Goal: Information Seeking & Learning: Learn about a topic

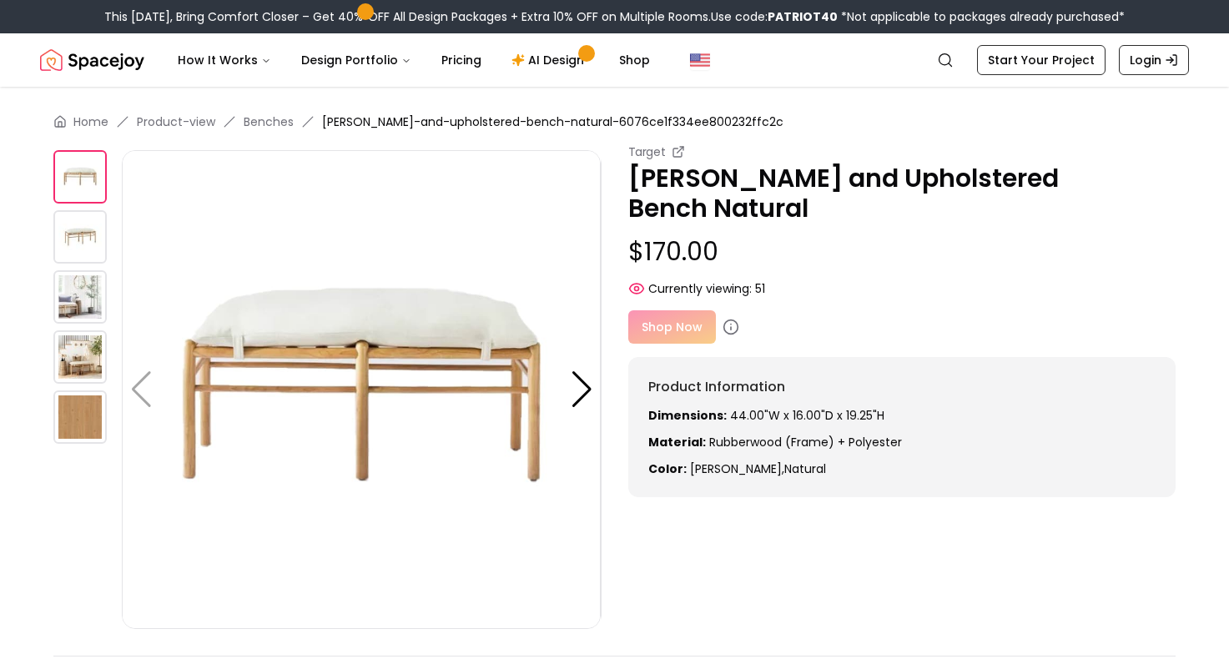
click at [96, 248] on img at bounding box center [79, 236] width 53 height 53
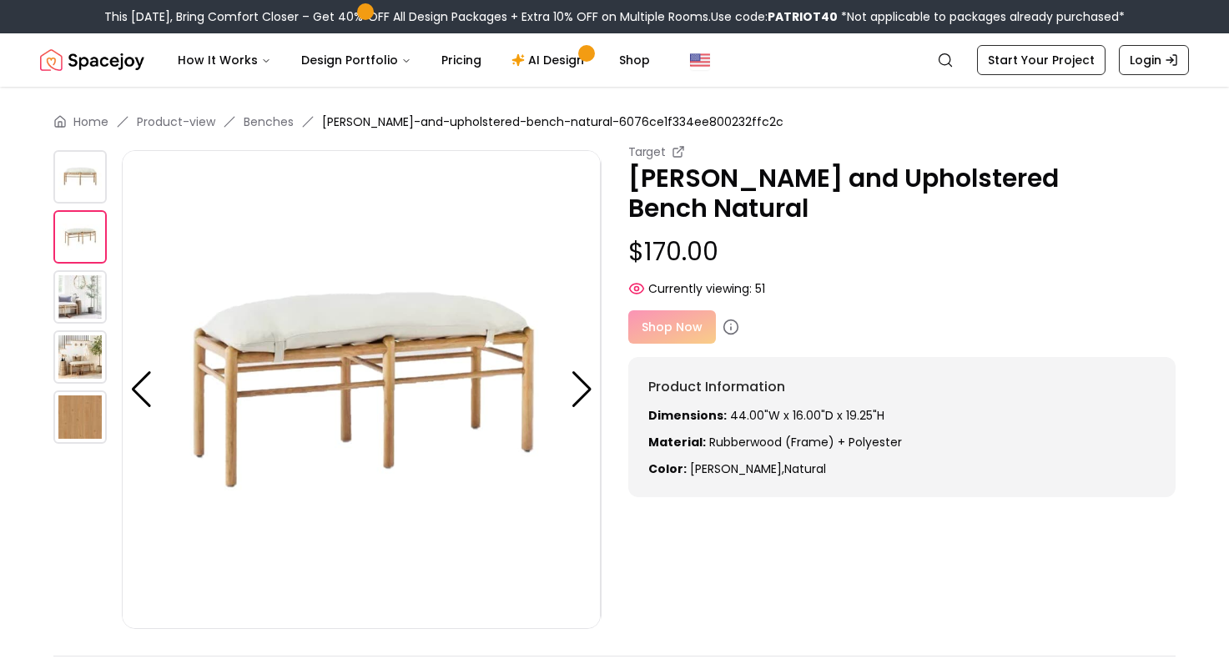
click at [89, 294] on img at bounding box center [79, 296] width 53 height 53
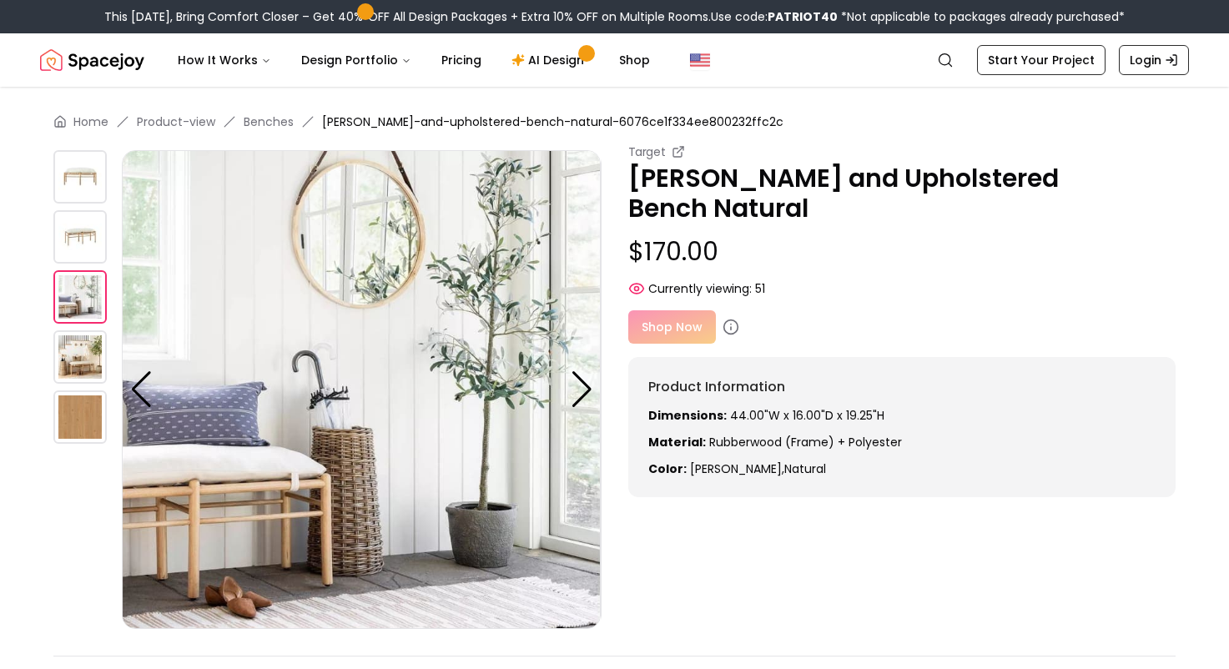
click at [335, 404] on img at bounding box center [361, 389] width 479 height 479
click at [94, 371] on img at bounding box center [79, 356] width 53 height 53
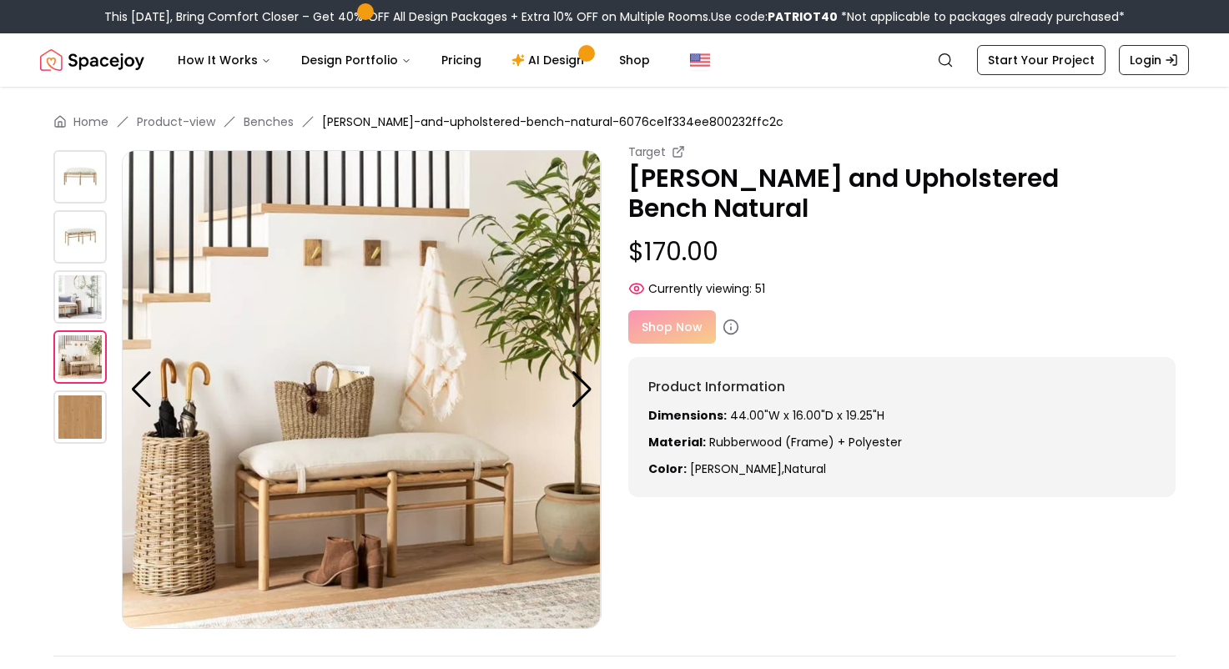
click at [316, 425] on img at bounding box center [361, 389] width 479 height 479
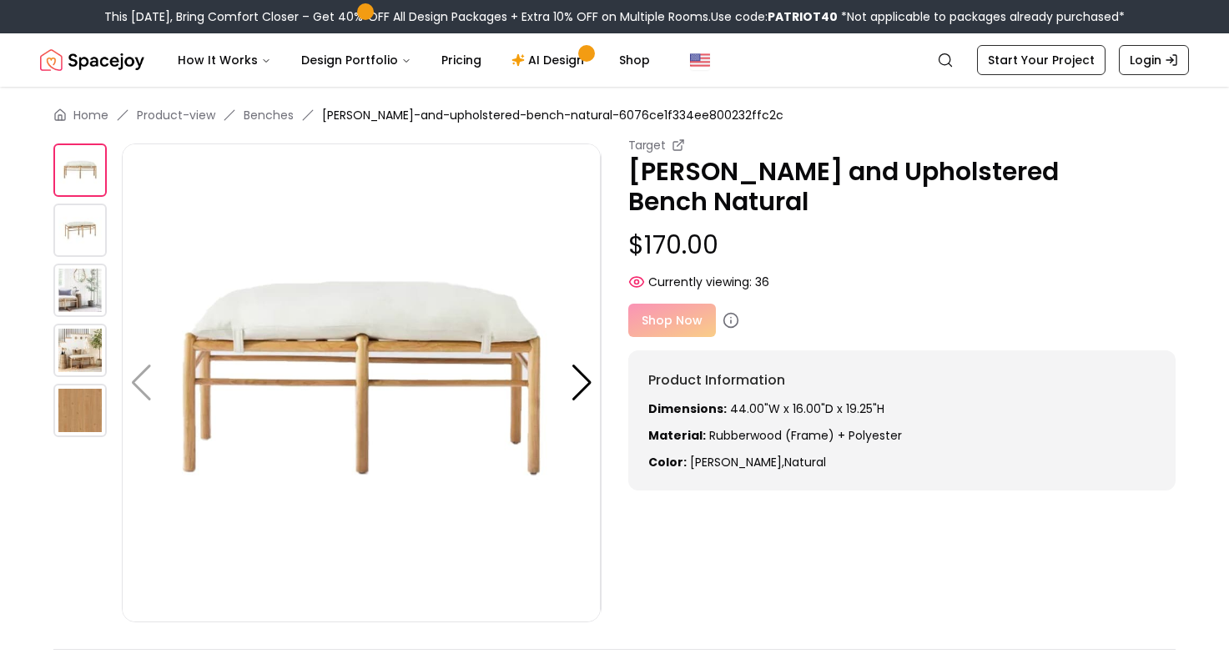
scroll to position [8, 0]
drag, startPoint x: 893, startPoint y: 410, endPoint x: 727, endPoint y: 405, distance: 166.1
click at [727, 405] on p "Dimensions: 44.00"W x 16.00"D x 19.25"H" at bounding box center [902, 408] width 508 height 17
copy p "44.00"W x 16.00"D x 19.25"H"
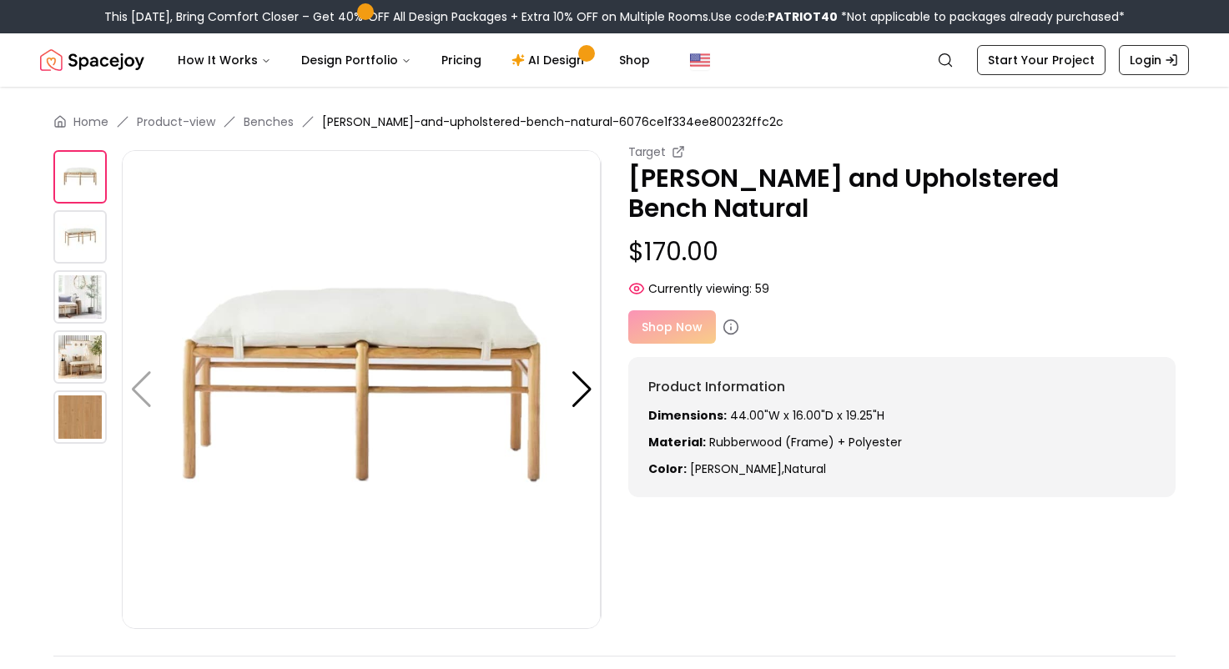
click at [80, 233] on img at bounding box center [79, 236] width 53 height 53
